Goal: Task Accomplishment & Management: Use online tool/utility

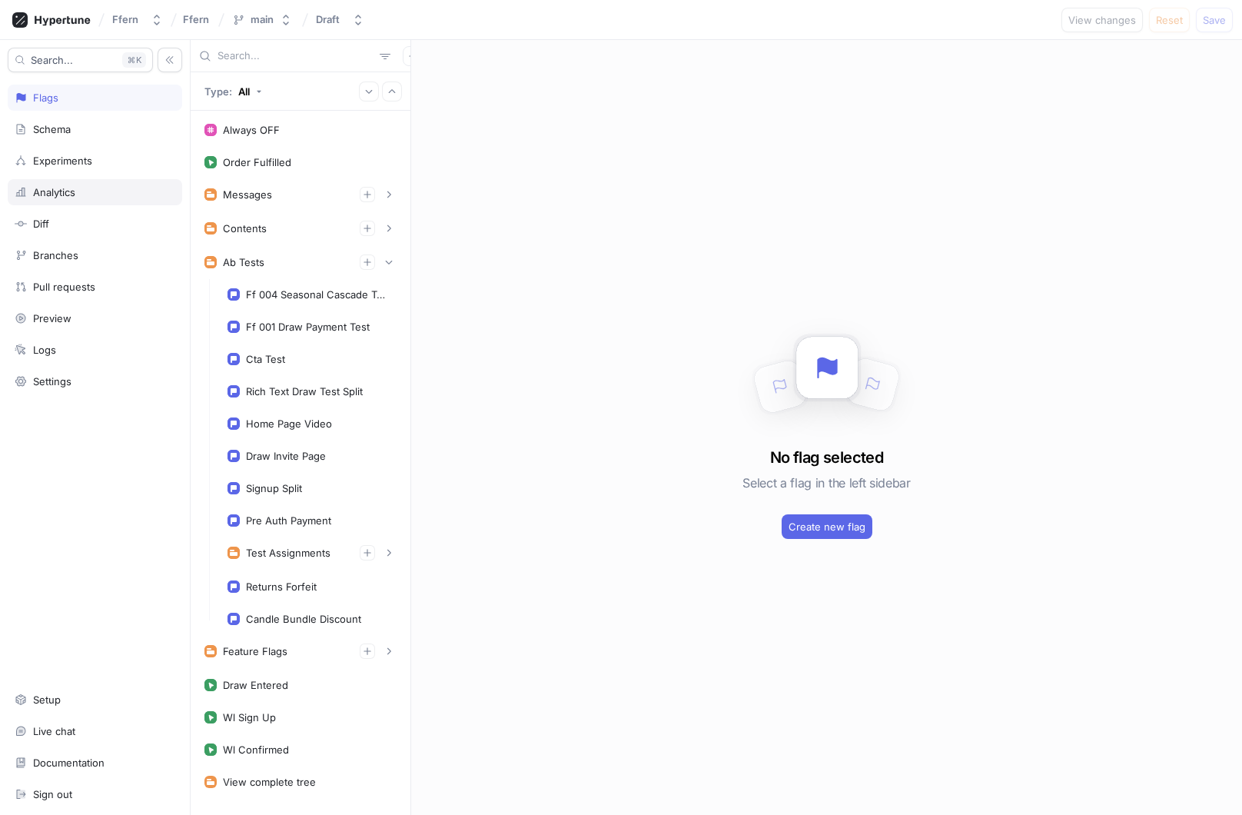
click at [105, 197] on div "Analytics" at bounding box center [95, 192] width 161 height 12
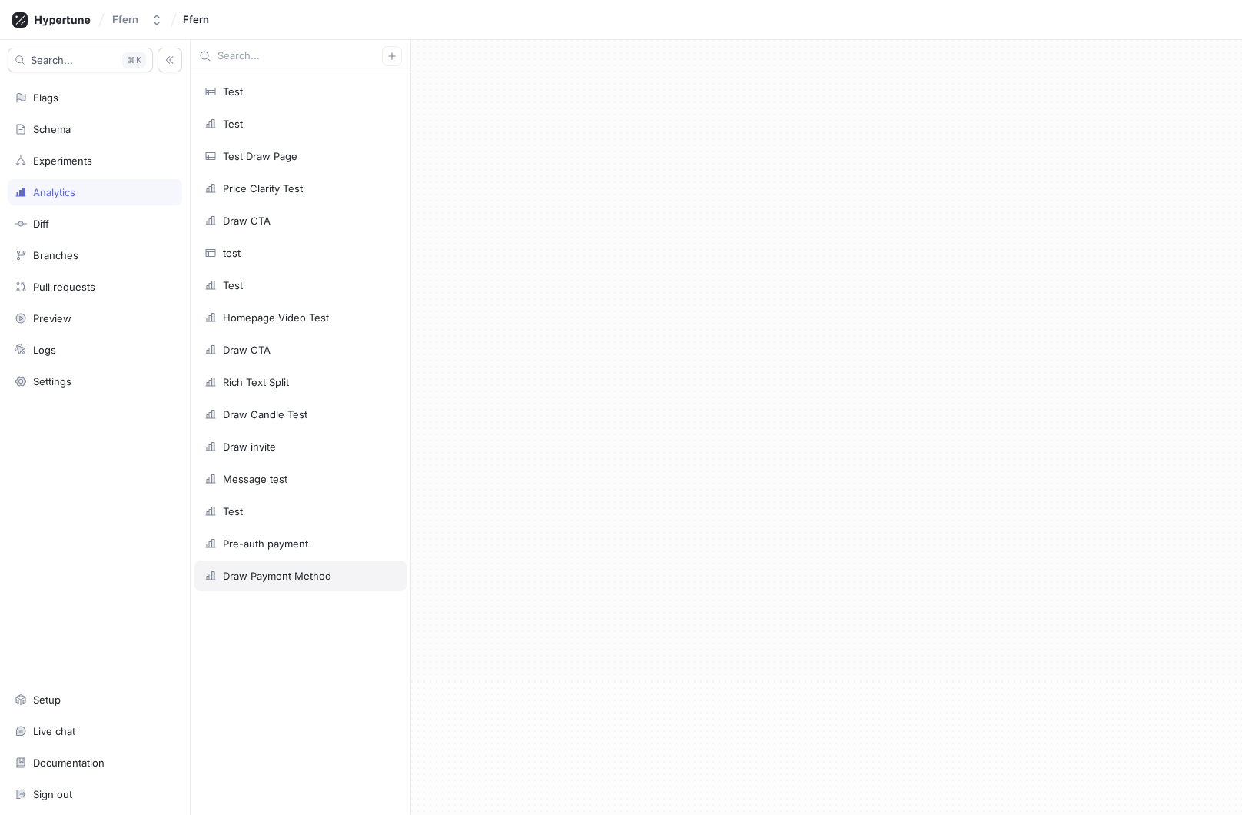
click at [270, 568] on div "Draw Payment Method" at bounding box center [300, 575] width 212 height 31
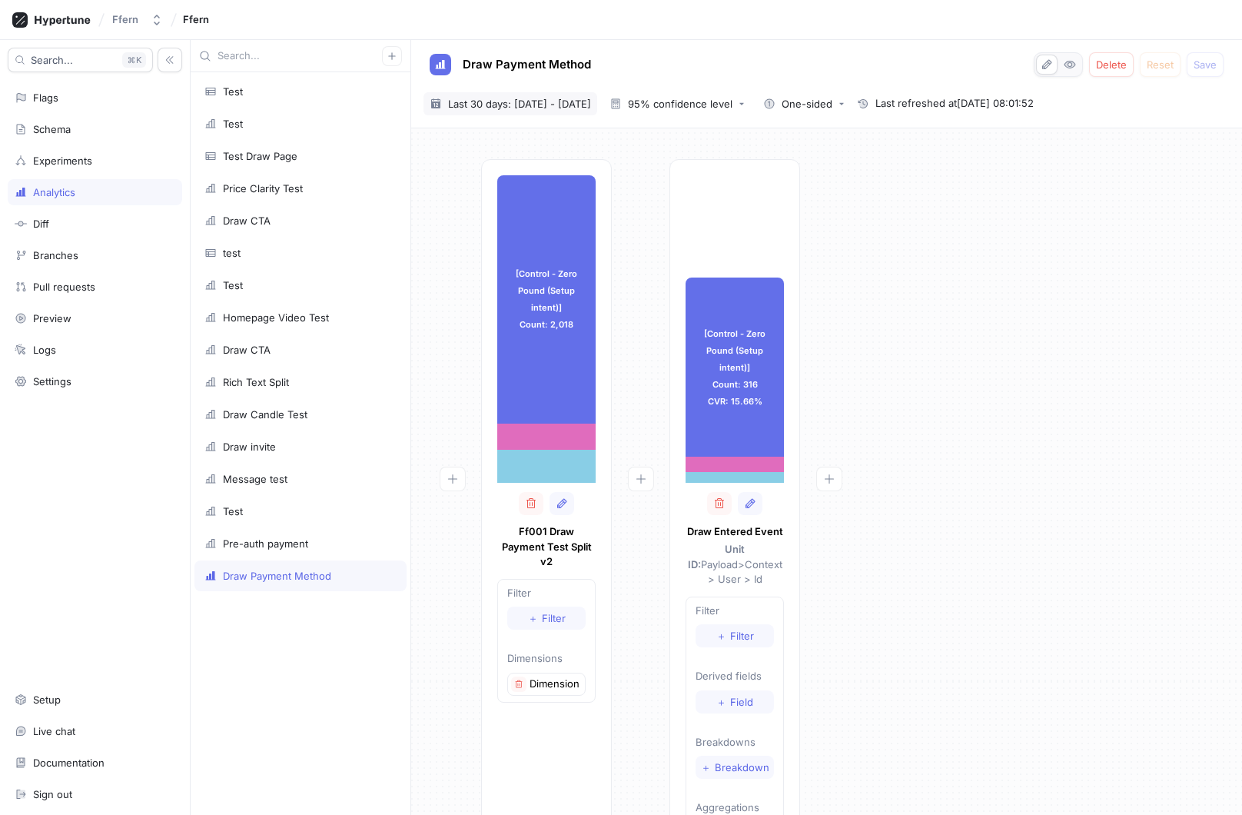
click at [578, 105] on span "Last 30 days: [DATE] - [DATE]" at bounding box center [519, 103] width 143 height 15
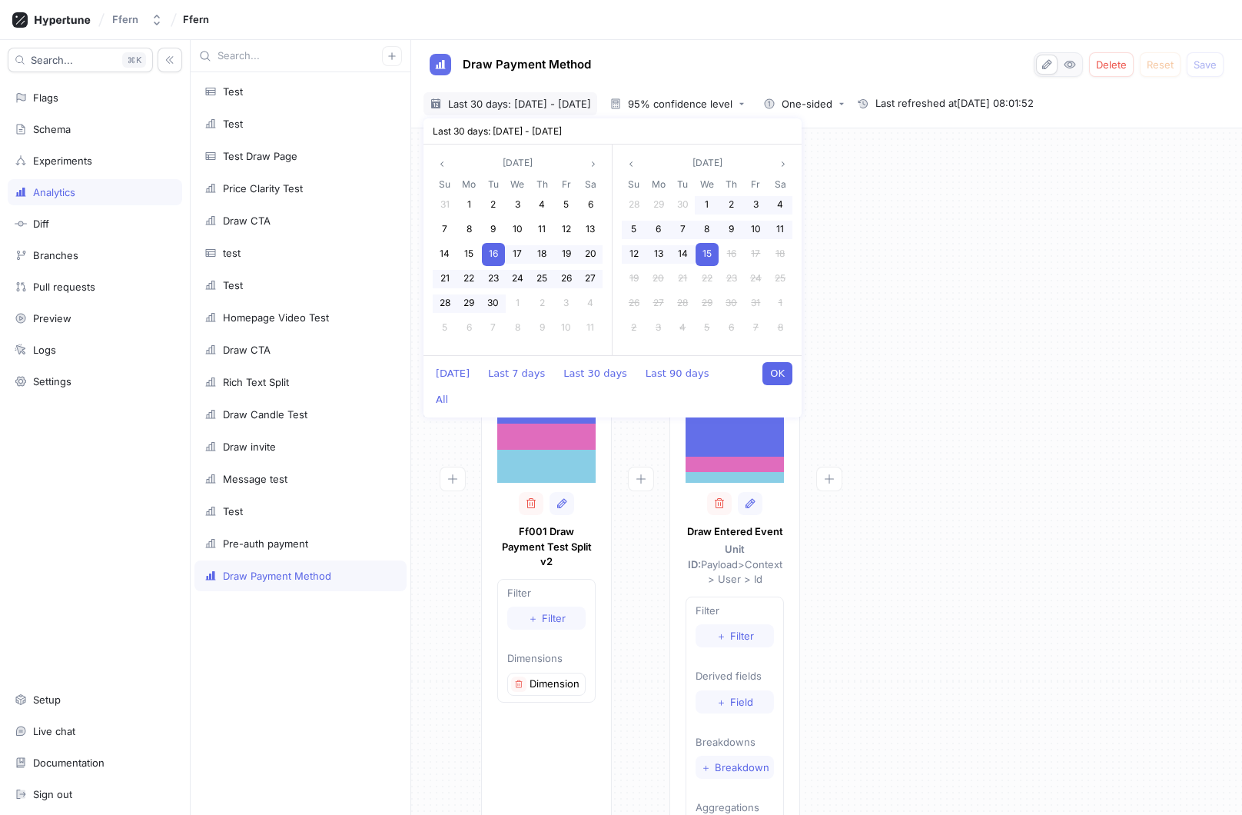
click at [783, 374] on button "OK" at bounding box center [777, 373] width 30 height 23
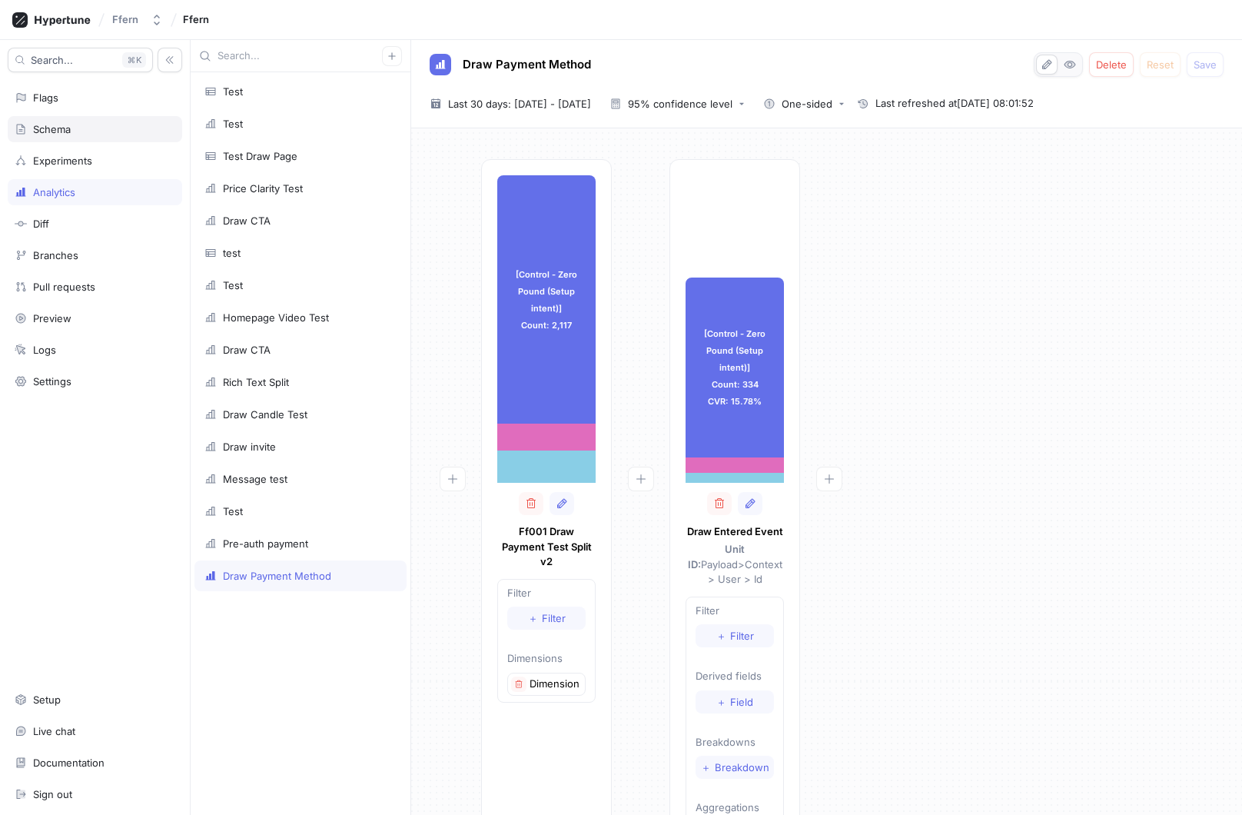
click at [118, 128] on div "Schema" at bounding box center [95, 129] width 161 height 12
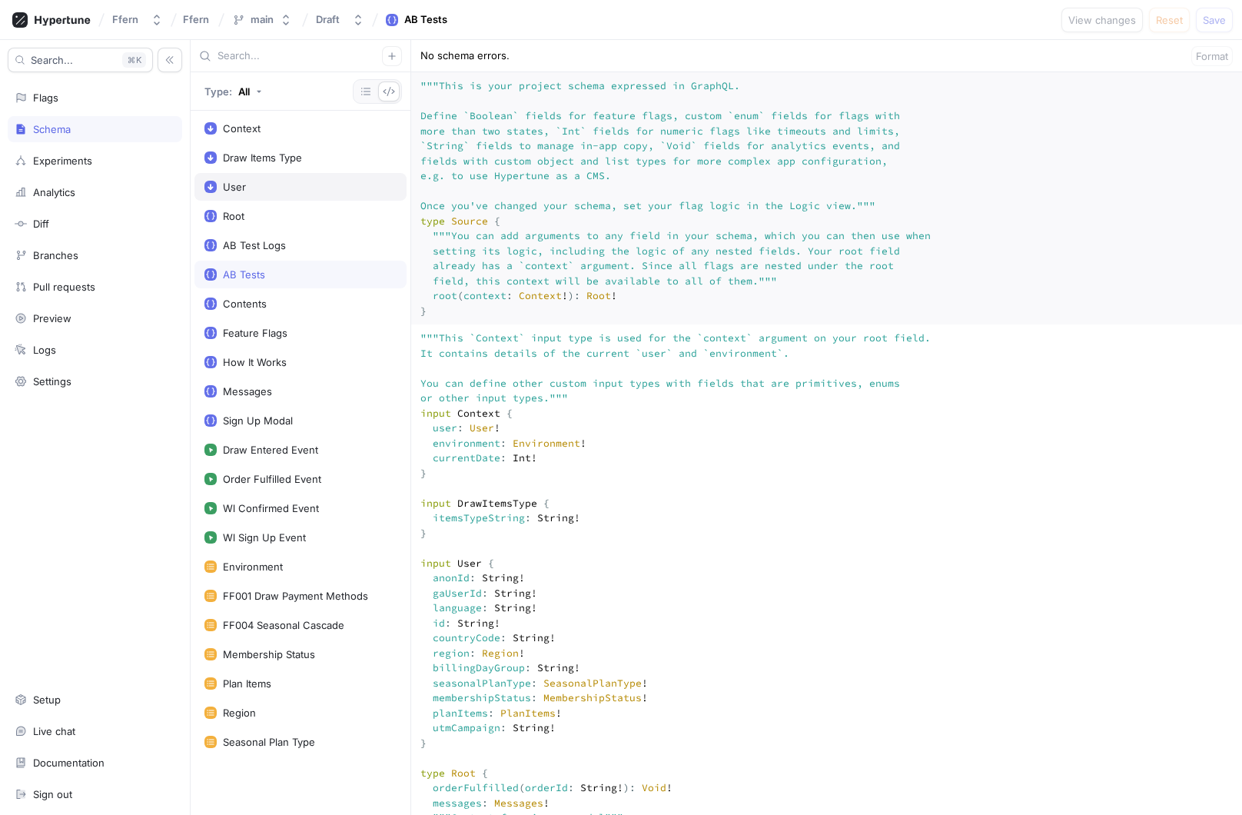
click at [337, 192] on div "User" at bounding box center [300, 187] width 192 height 12
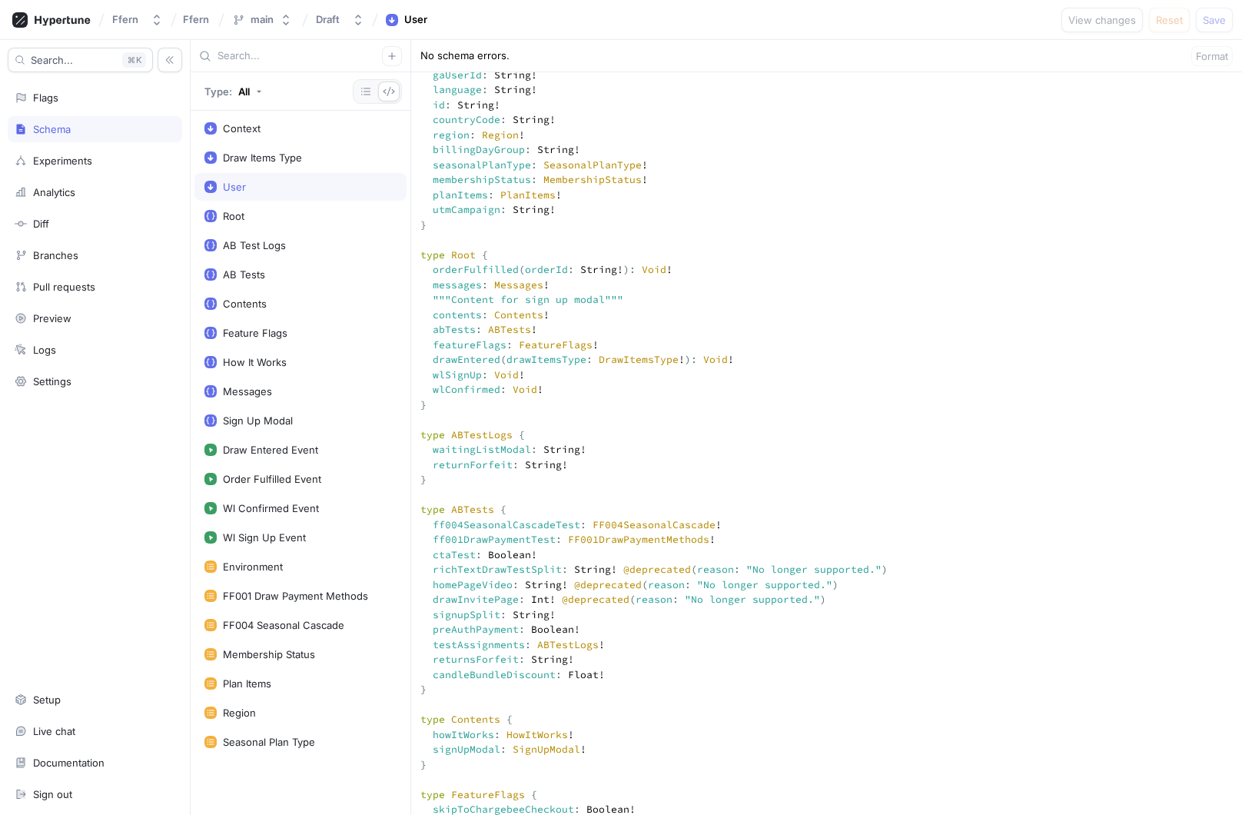
scroll to position [546, 0]
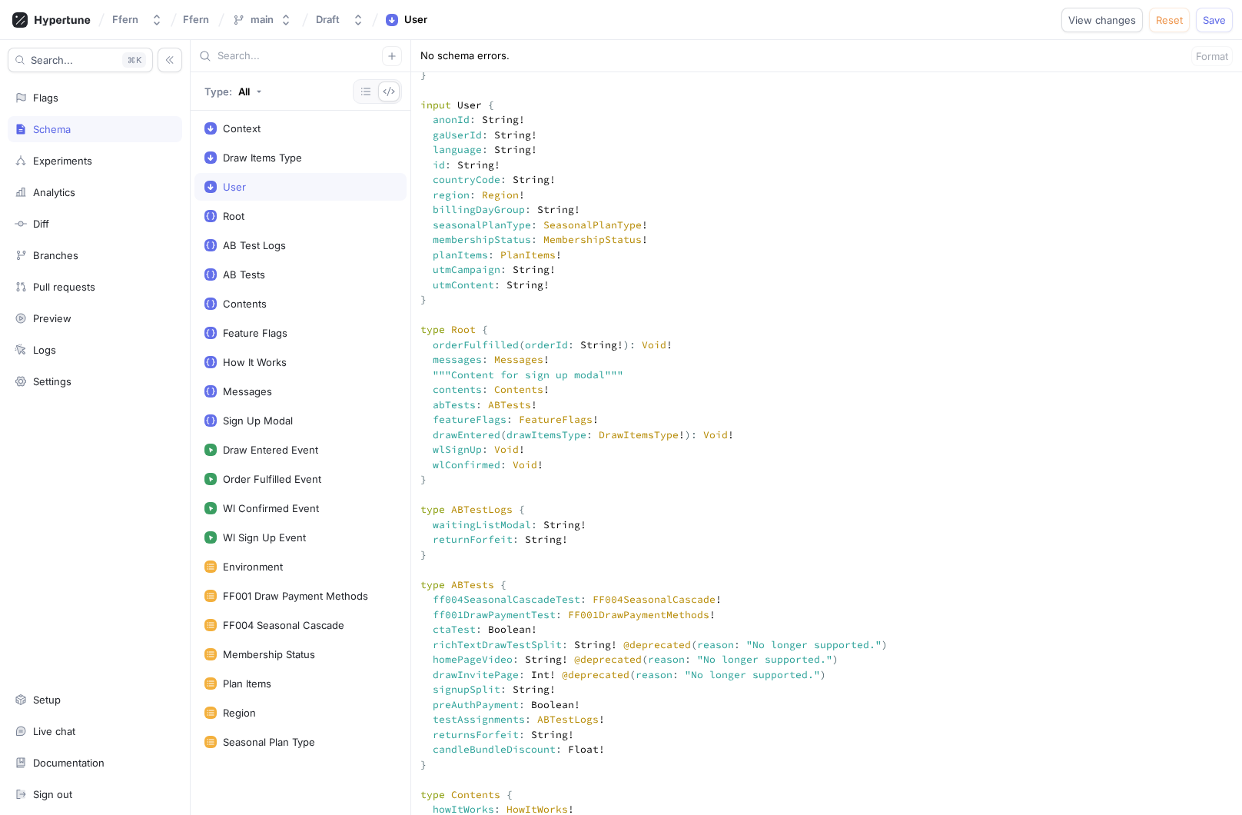
scroll to position [484, 0]
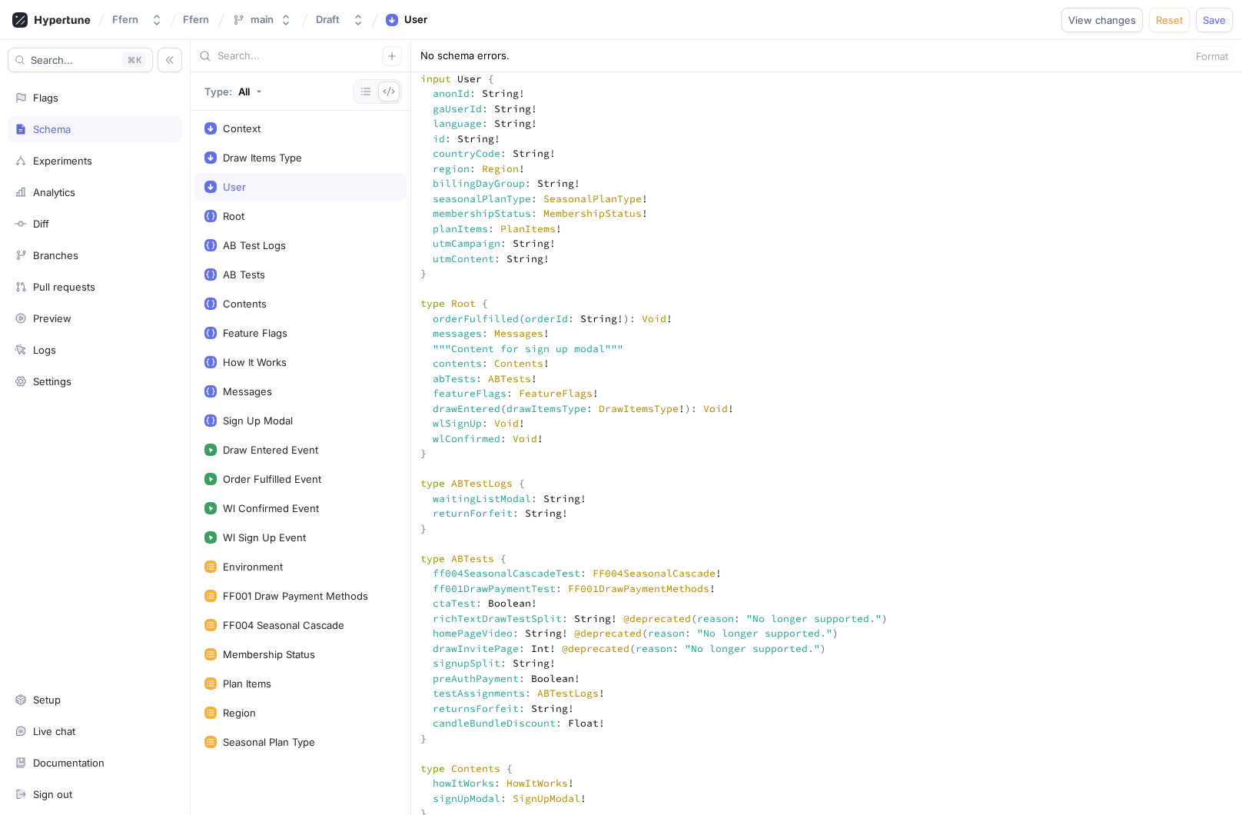
type textarea """" This `Context` input type is used for the `context` argument on your root f…"
